Goal: Information Seeking & Learning: Learn about a topic

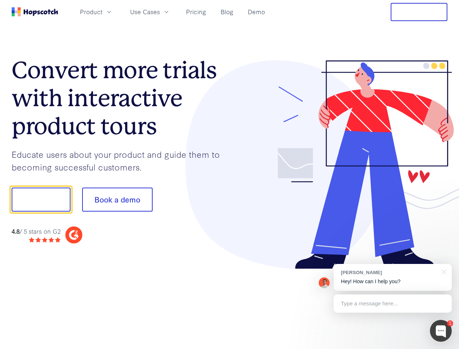
click at [230, 174] on div at bounding box center [339, 164] width 218 height 209
click at [103, 12] on span "Product" at bounding box center [91, 11] width 23 height 9
click at [160, 12] on span "Use Cases" at bounding box center [145, 11] width 30 height 9
click at [419, 12] on button "Free Trial" at bounding box center [419, 12] width 57 height 18
click at [41, 200] on button "Show me!" at bounding box center [41, 200] width 59 height 24
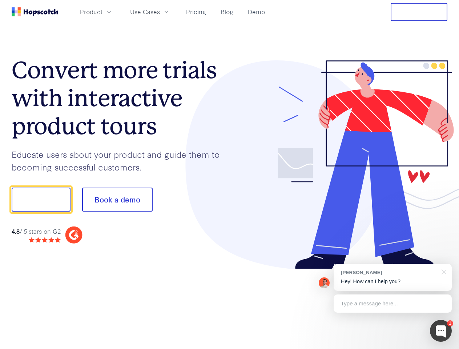
click at [117, 200] on button "Book a demo" at bounding box center [117, 200] width 71 height 24
click at [441, 331] on div at bounding box center [441, 331] width 22 height 22
click at [393, 277] on div "[PERSON_NAME] Hey! How can I help you?" at bounding box center [393, 277] width 118 height 27
click at [443, 271] on div at bounding box center [384, 198] width 136 height 242
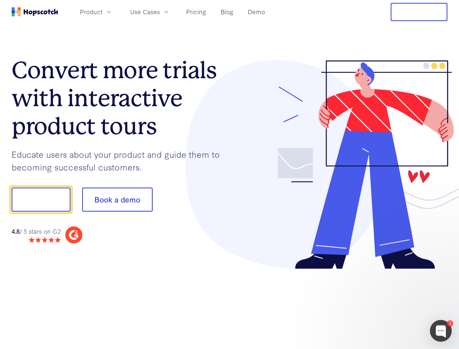
click at [393, 304] on div at bounding box center [384, 247] width 136 height 145
